Goal: Obtain resource: Download file/media

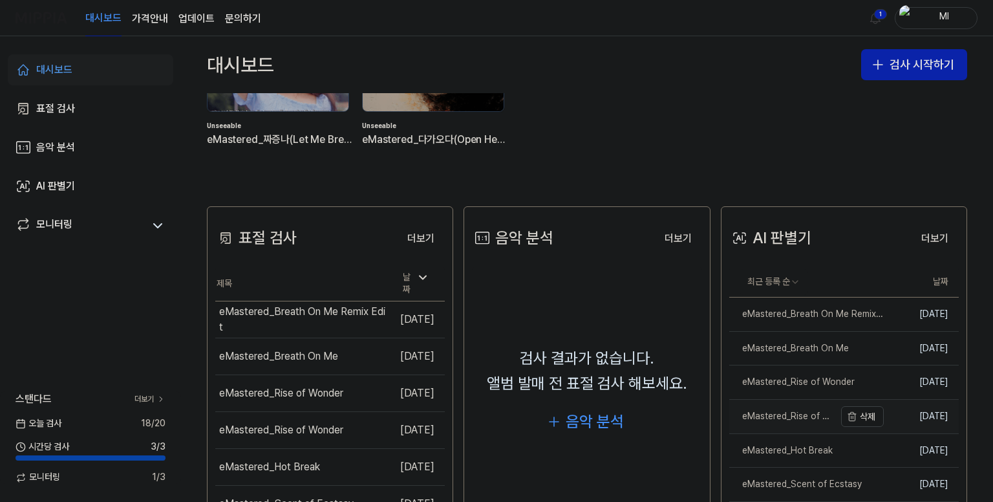
scroll to position [259, 0]
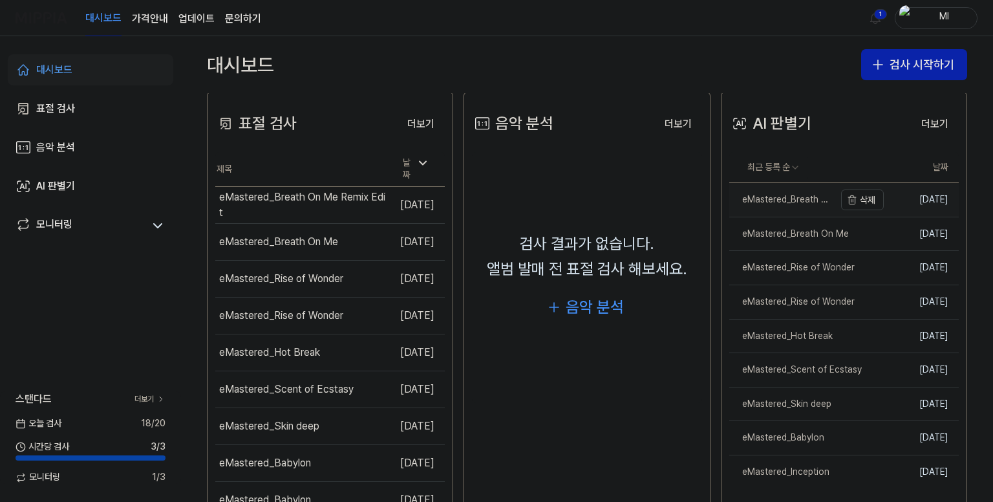
click at [824, 196] on div "eMastered_Breath On Me Remix Edit" at bounding box center [781, 199] width 105 height 13
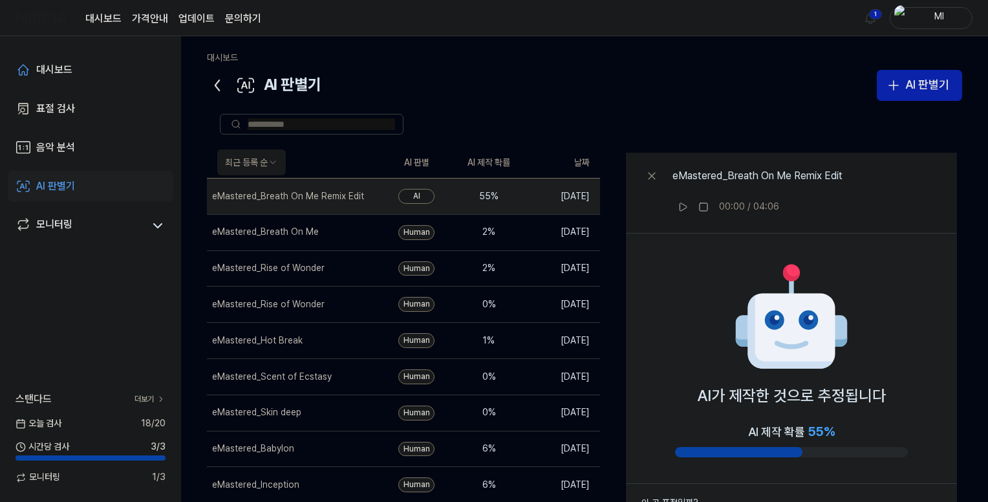
click at [215, 86] on icon at bounding box center [217, 85] width 21 height 21
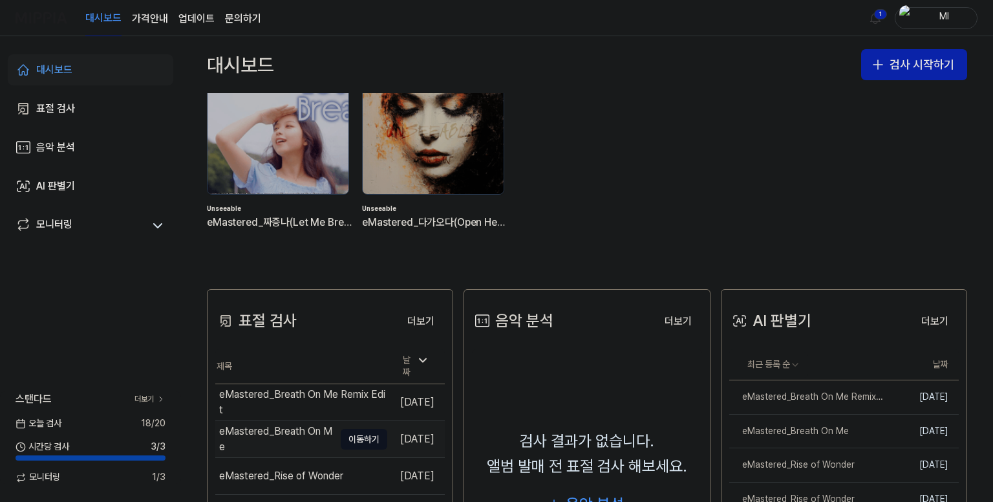
scroll to position [129, 0]
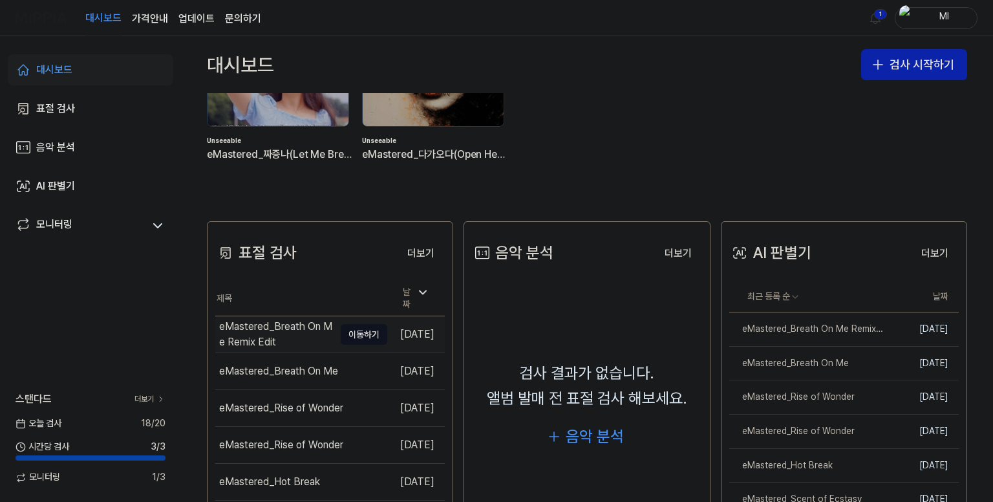
click at [315, 335] on td "eMastered_Breath On Me Remix Edit 이동하기" at bounding box center [301, 334] width 172 height 36
click at [284, 325] on div "eMastered_Breath On Me Remix Edit" at bounding box center [276, 334] width 115 height 31
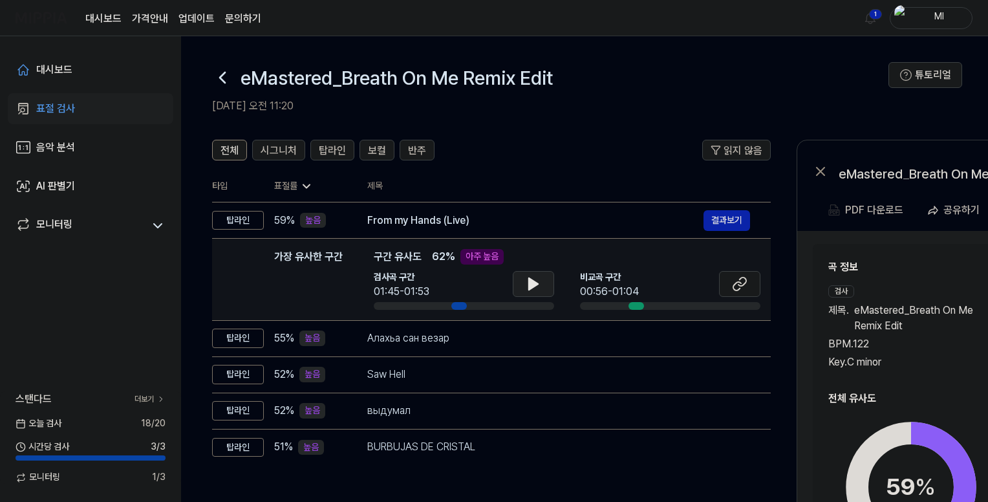
click at [535, 282] on icon at bounding box center [533, 284] width 9 height 12
click at [533, 282] on icon at bounding box center [533, 284] width 16 height 16
click at [739, 282] on icon at bounding box center [740, 284] width 16 height 16
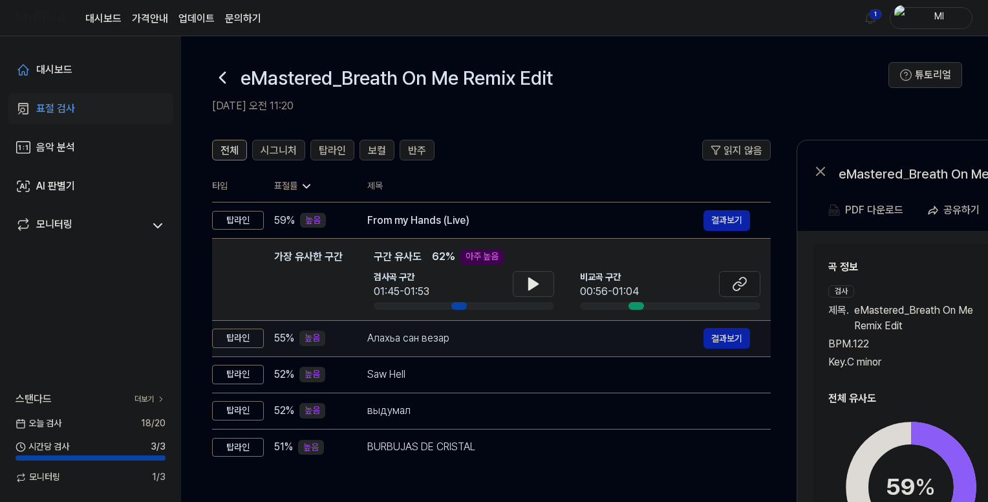
click at [516, 335] on div "Алахьа сан везар" at bounding box center [535, 338] width 336 height 16
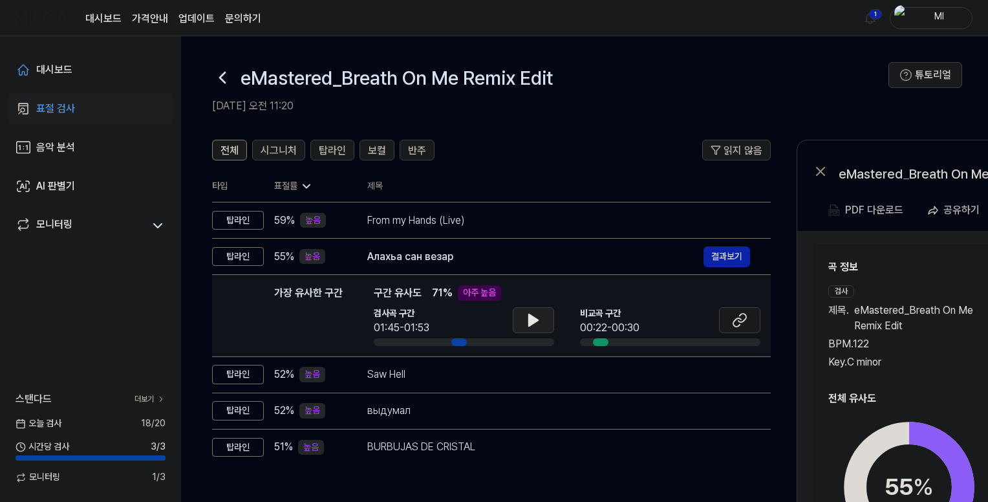
click at [534, 317] on icon at bounding box center [533, 320] width 9 height 12
click at [535, 317] on icon at bounding box center [536, 320] width 3 height 10
click at [740, 321] on icon at bounding box center [742, 317] width 8 height 8
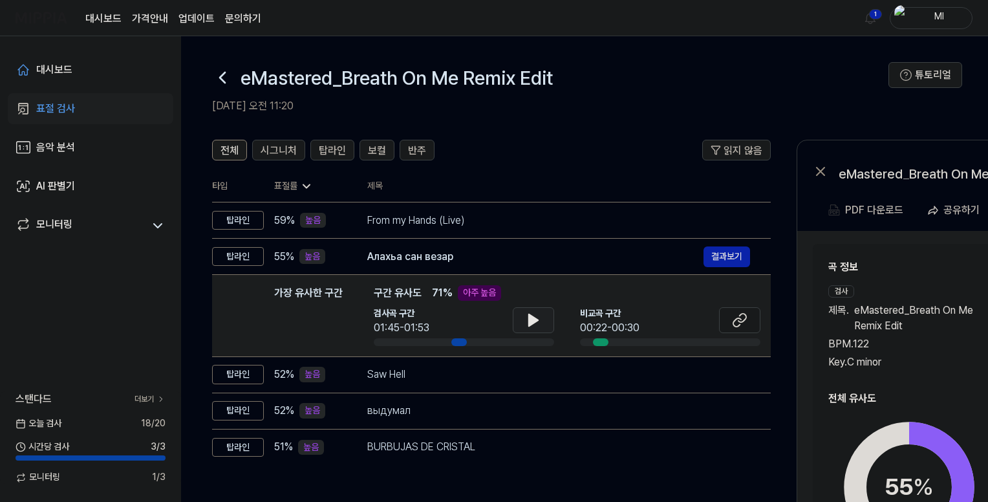
click at [918, 319] on span "eMastered_Breath On Me Remix Edit" at bounding box center [922, 317] width 136 height 31
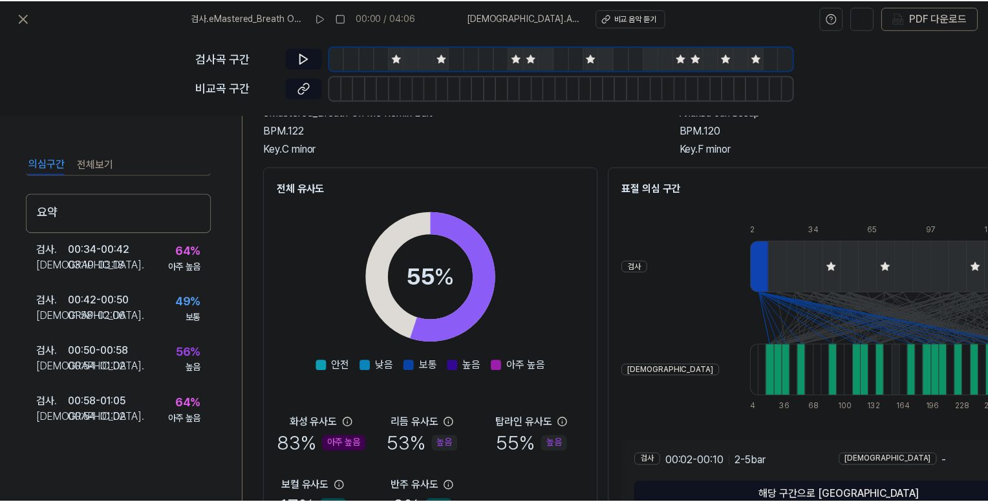
scroll to position [188, 0]
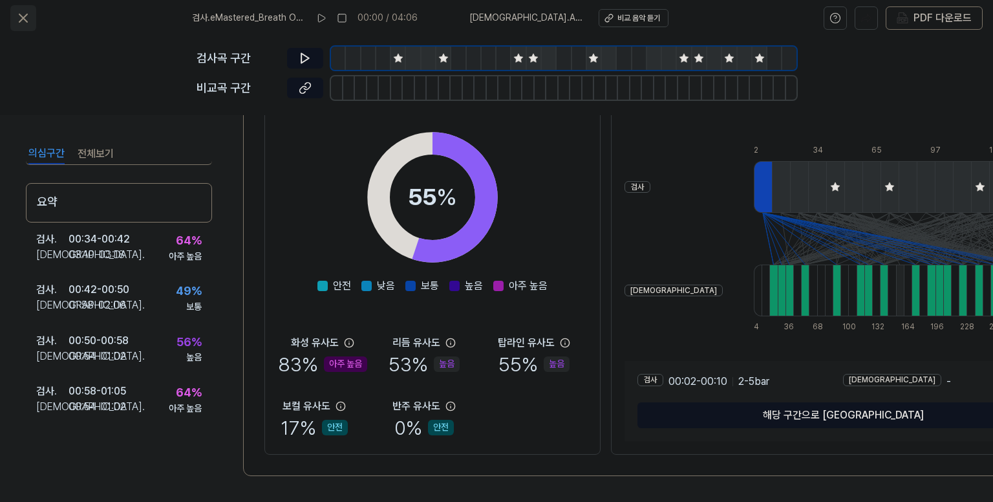
click at [21, 18] on icon at bounding box center [24, 18] width 16 height 16
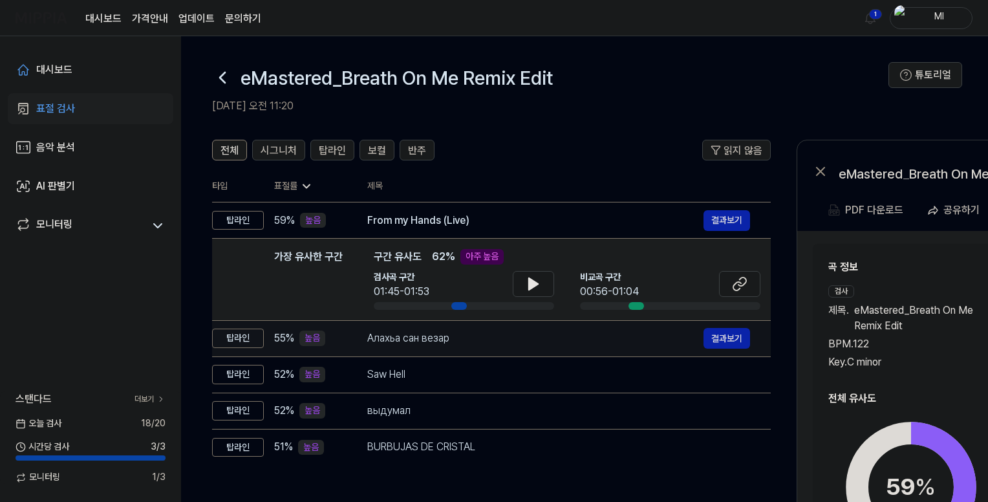
click at [509, 331] on div "Алахьа сан везар" at bounding box center [535, 338] width 336 height 16
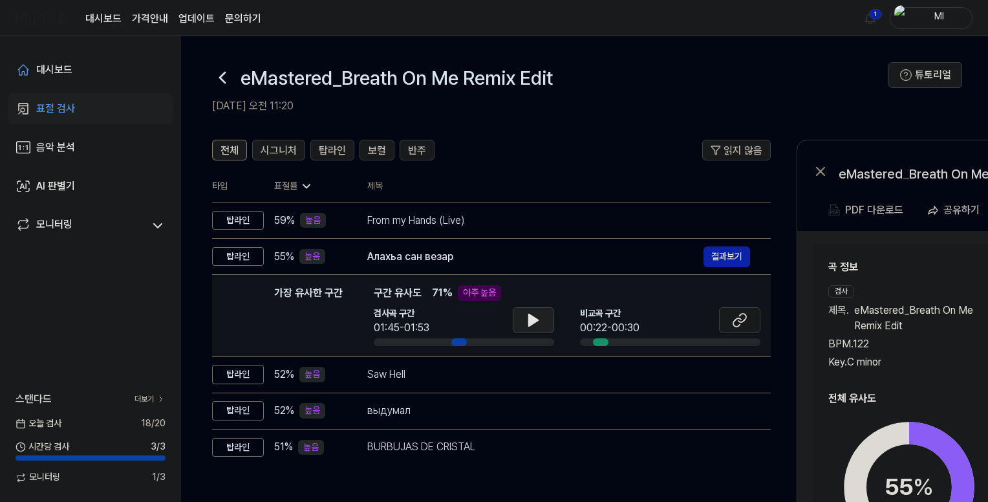
click at [535, 321] on icon at bounding box center [533, 320] width 16 height 16
click at [736, 326] on icon at bounding box center [737, 322] width 8 height 8
